Goal: Task Accomplishment & Management: Use online tool/utility

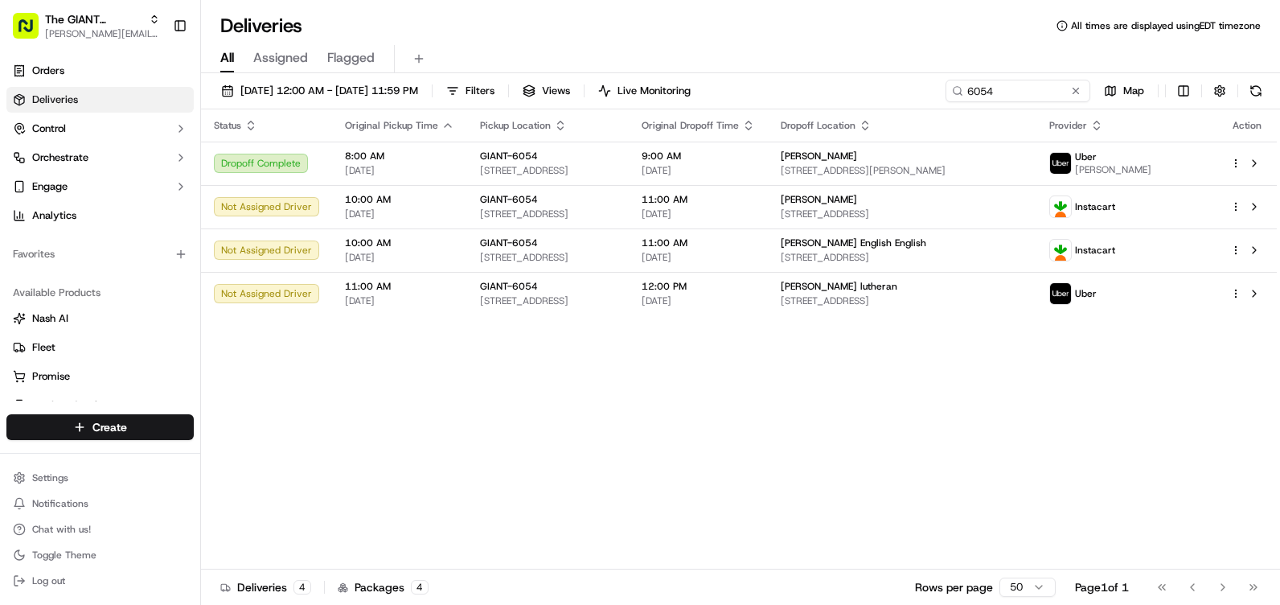
click at [1253, 87] on button at bounding box center [1256, 91] width 23 height 23
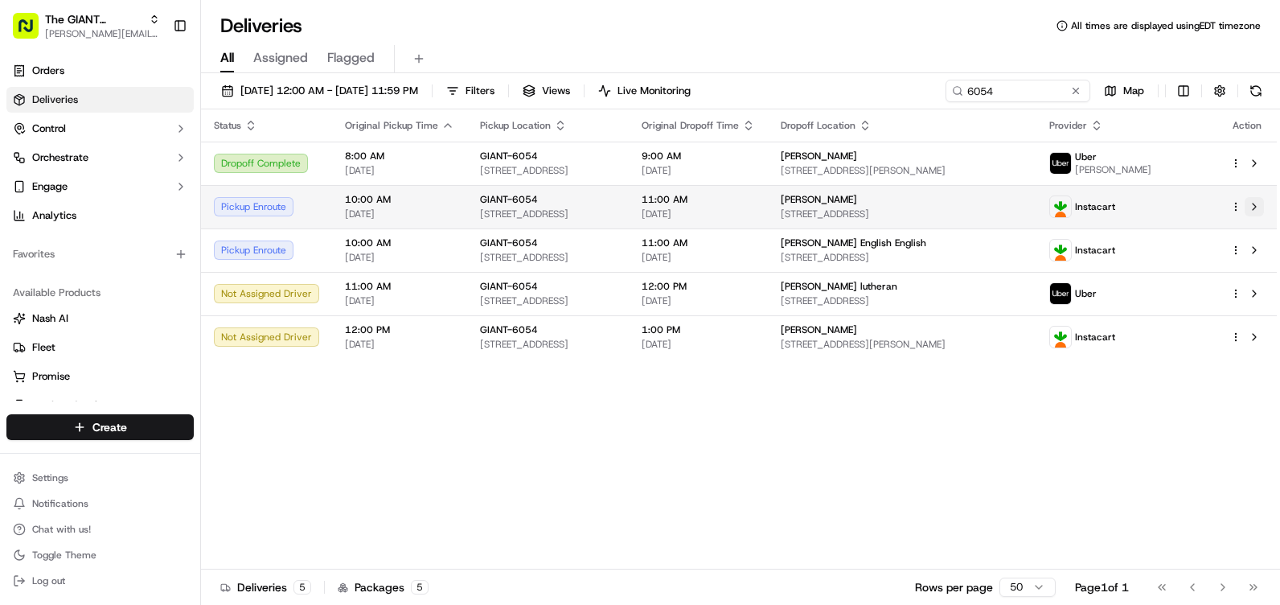
click at [1254, 203] on button at bounding box center [1254, 206] width 19 height 19
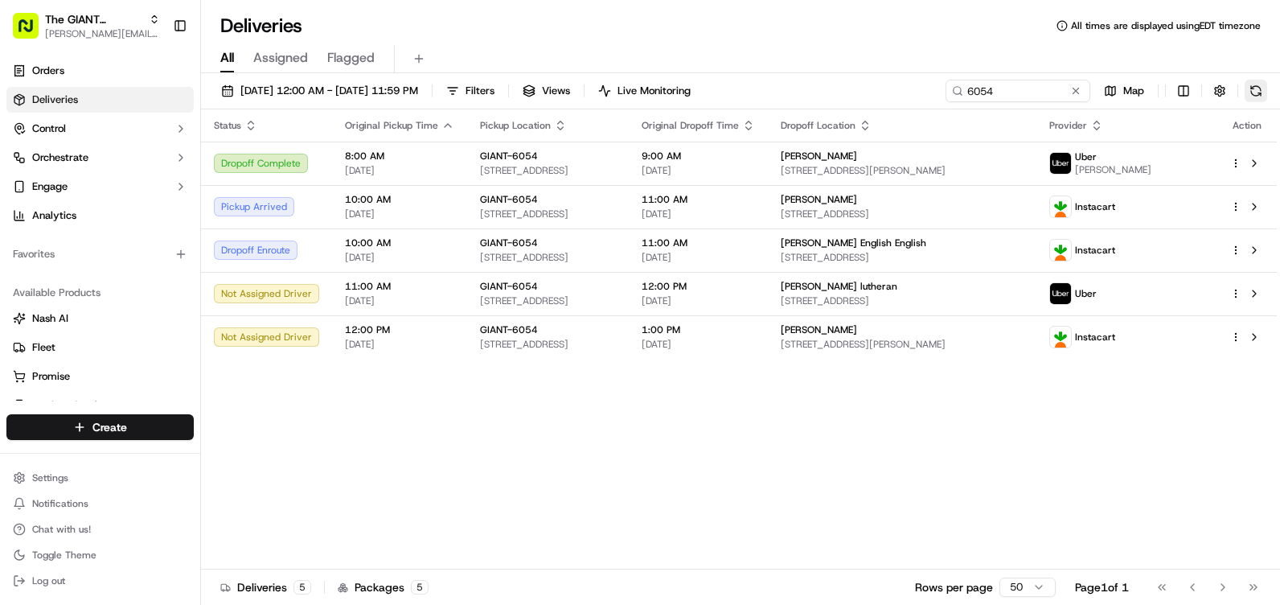
click at [1256, 84] on button at bounding box center [1256, 91] width 23 height 23
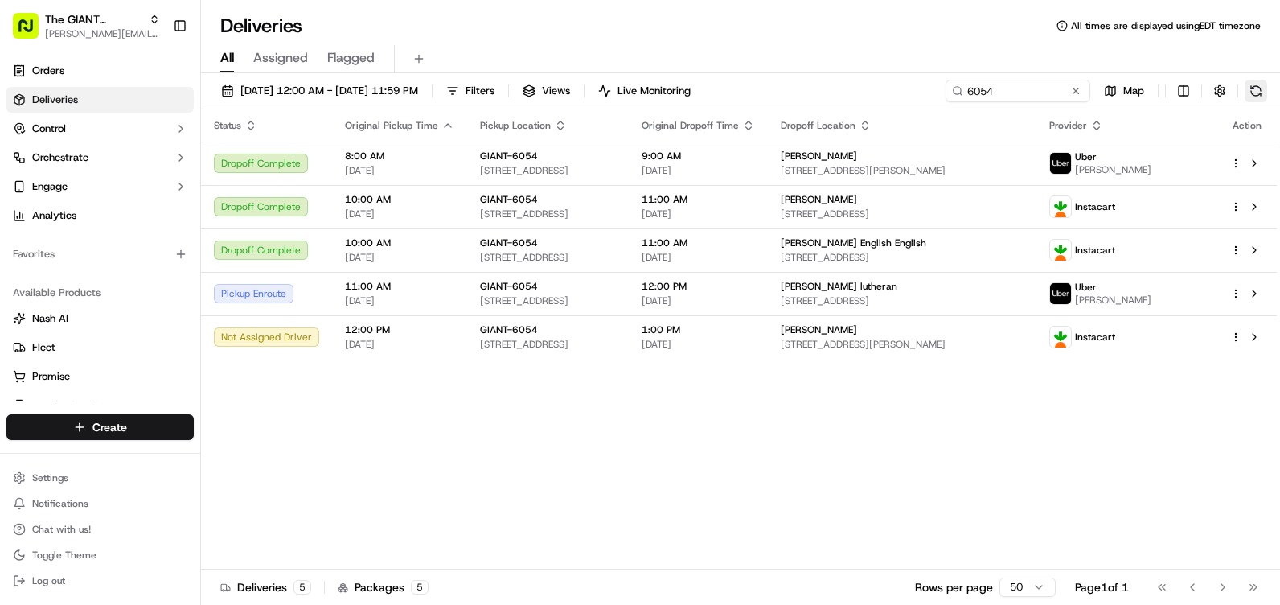
click at [1258, 86] on button at bounding box center [1256, 91] width 23 height 23
click at [1258, 87] on div "6054 Map" at bounding box center [1107, 91] width 322 height 23
click at [1252, 83] on button at bounding box center [1256, 91] width 23 height 23
click at [1258, 85] on button at bounding box center [1256, 91] width 23 height 23
click at [1254, 85] on button at bounding box center [1256, 91] width 23 height 23
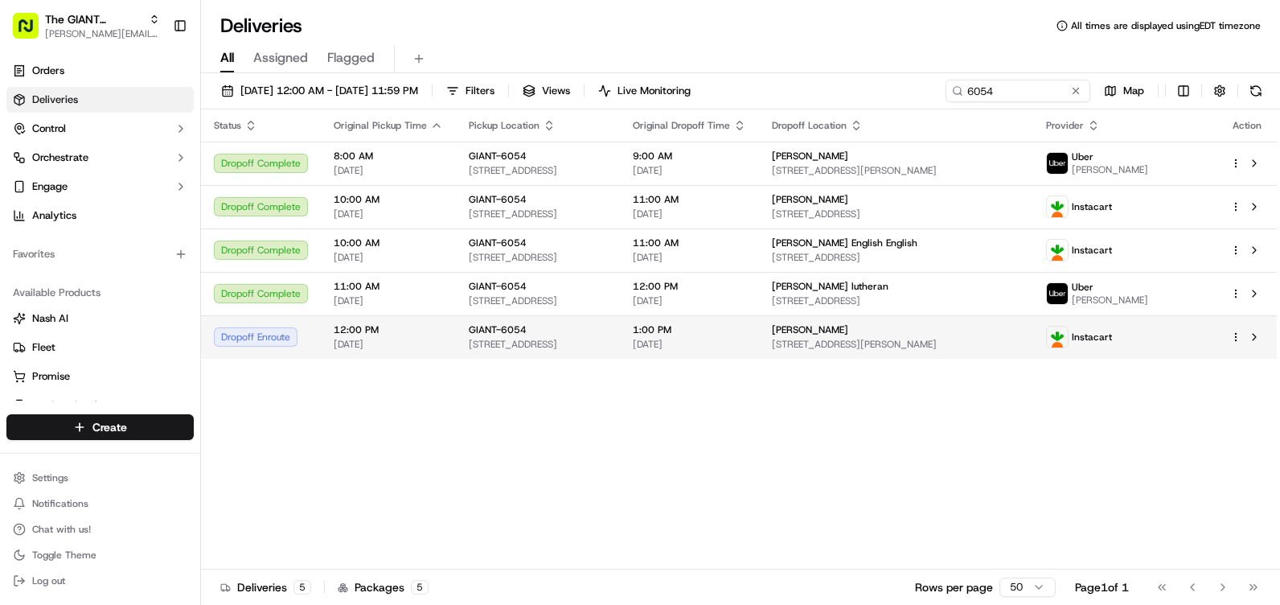
click at [595, 334] on div "GIANT-6054" at bounding box center [538, 329] width 138 height 13
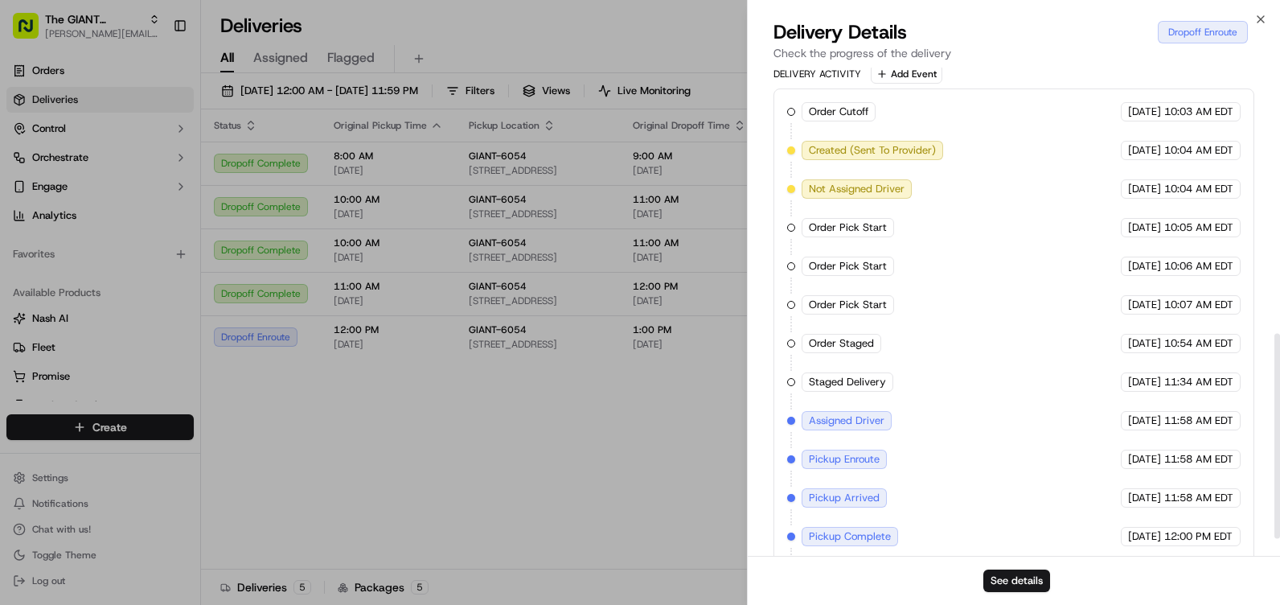
scroll to position [673, 0]
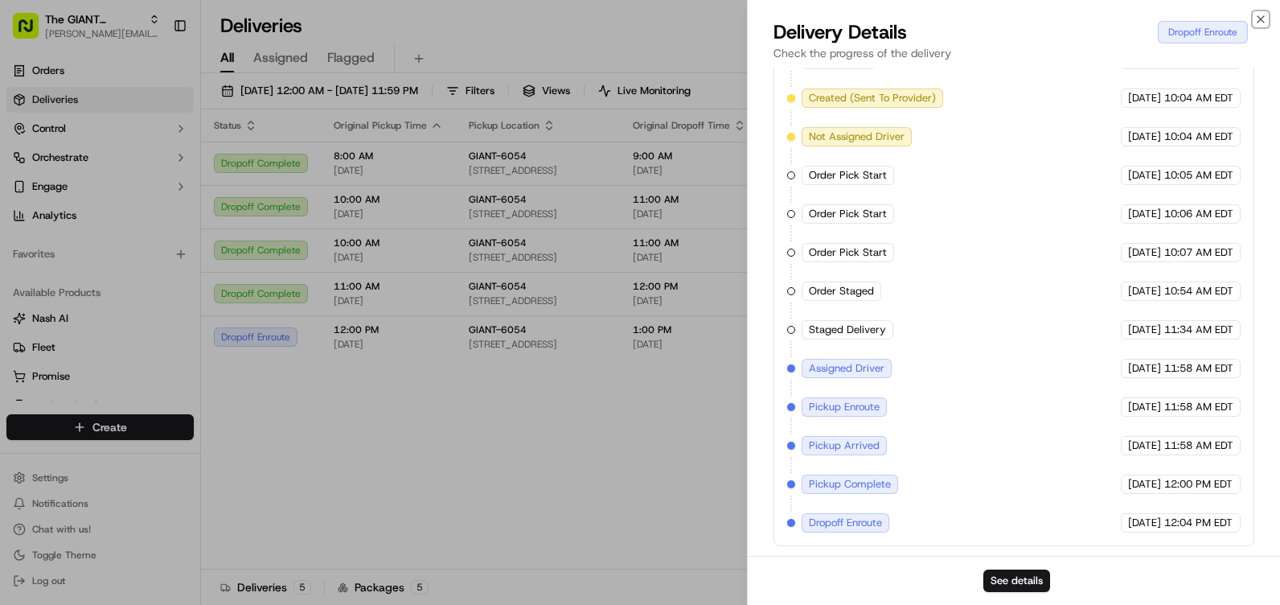
click at [1263, 16] on icon "button" at bounding box center [1260, 19] width 13 height 13
